Goal: Information Seeking & Learning: Learn about a topic

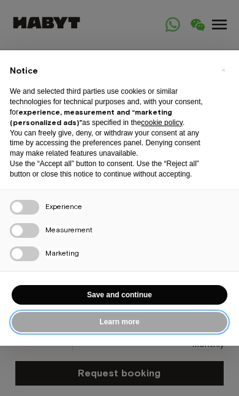
click at [49, 332] on button "Learn more" at bounding box center [120, 322] width 216 height 20
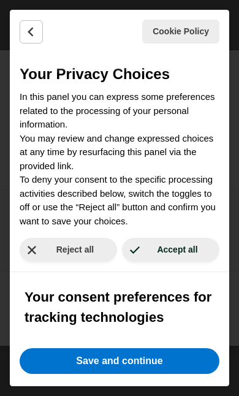
click at [31, 29] on icon "Back" at bounding box center [31, 32] width 4 height 8
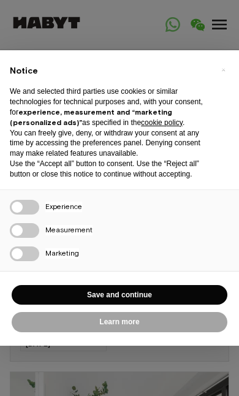
scroll to position [-34, 0]
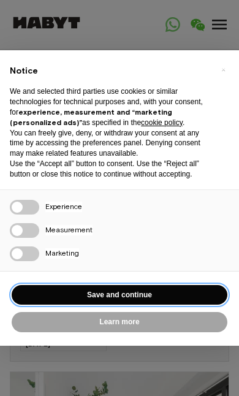
click at [198, 295] on button "Save and continue" at bounding box center [120, 295] width 216 height 20
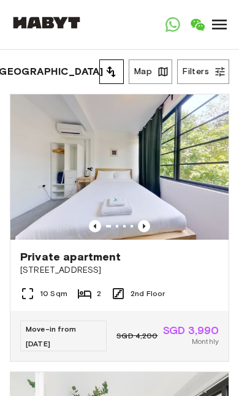
scroll to position [0, 0]
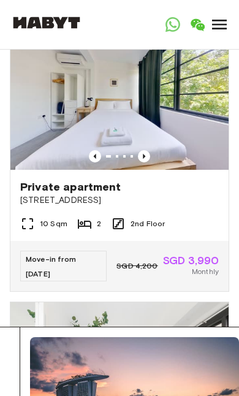
click at [149, 138] on img at bounding box center [119, 96] width 218 height 145
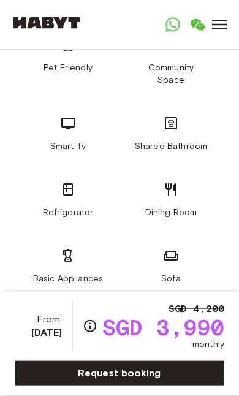
scroll to position [655, 0]
